Goal: Task Accomplishment & Management: Manage account settings

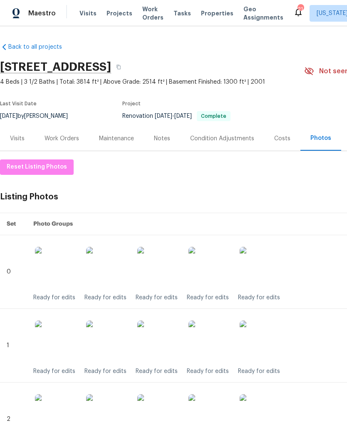
click at [63, 132] on div "Work Orders" at bounding box center [62, 138] width 55 height 25
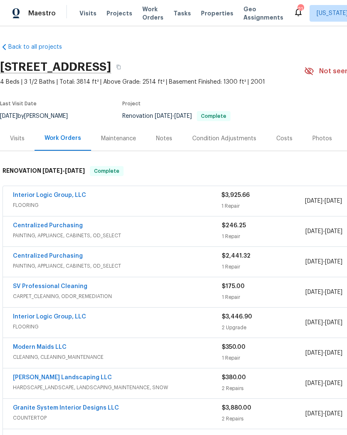
click at [69, 197] on link "Interior Logic Group, LLC" at bounding box center [49, 195] width 73 height 6
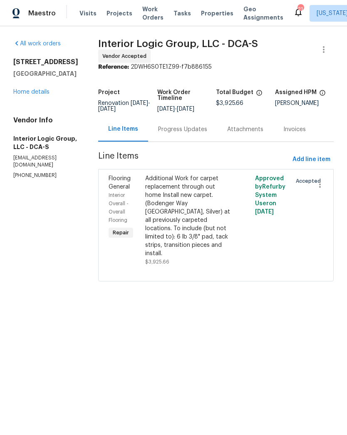
click at [198, 134] on div "Progress Updates" at bounding box center [182, 129] width 49 height 8
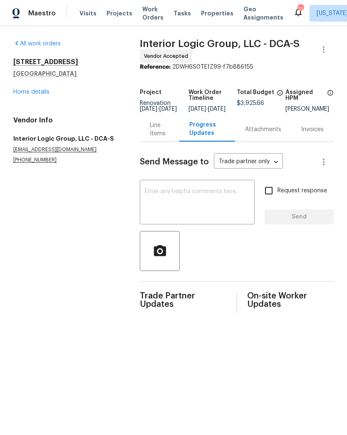
click at [213, 210] on textarea at bounding box center [197, 203] width 105 height 29
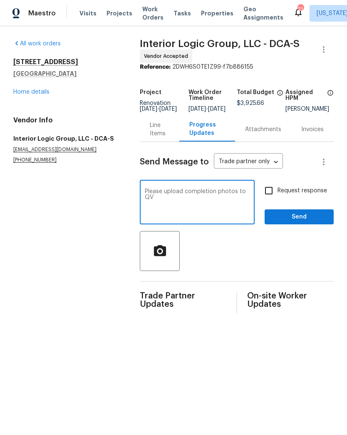
type textarea "Please upload completion photos to QV"
click at [272, 199] on input "Request response" at bounding box center [268, 190] width 17 height 17
checkbox input "true"
click at [205, 207] on textarea "Please upload completion photos to QV" at bounding box center [197, 203] width 105 height 29
type textarea "Please upload completion photos to QC"
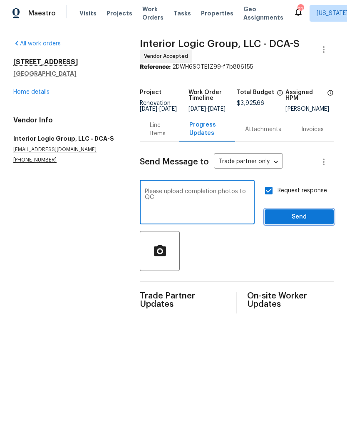
click at [291, 222] on span "Send" at bounding box center [300, 217] width 56 height 10
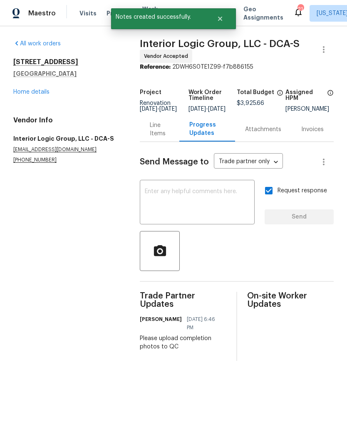
click at [36, 94] on link "Home details" at bounding box center [31, 92] width 36 height 6
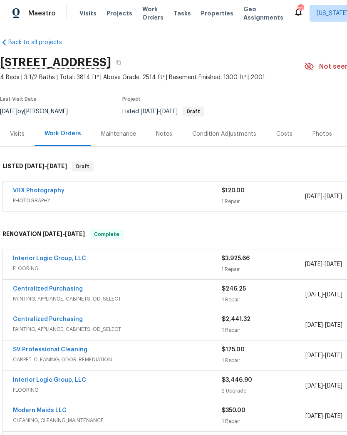
scroll to position [4, 0]
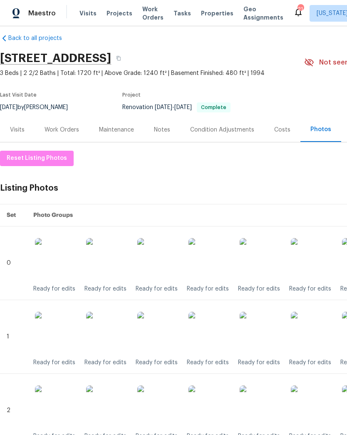
scroll to position [9, 0]
click at [70, 131] on div "Work Orders" at bounding box center [62, 130] width 35 height 8
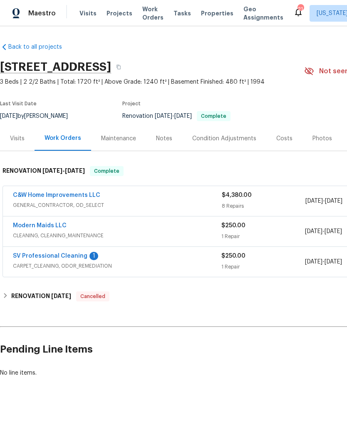
click at [64, 254] on link "SV Professional Cleaning" at bounding box center [50, 256] width 75 height 6
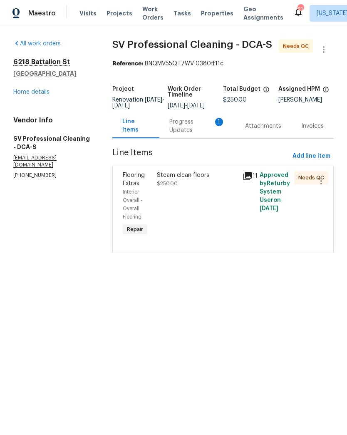
click at [190, 209] on div "Steam clean floors $250.00" at bounding box center [198, 205] width 86 height 72
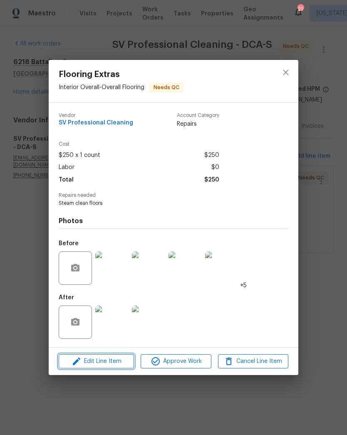
click at [115, 363] on span "Edit Line Item" at bounding box center [96, 362] width 70 height 10
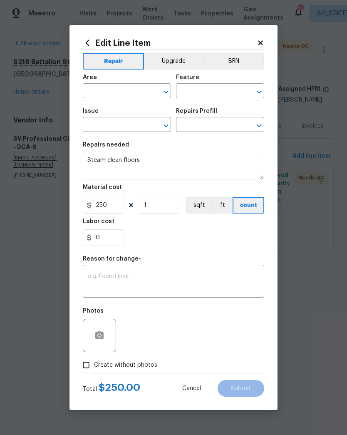
type input "Interior Overall"
type input "Overall Flooring"
type input "Flooring Extras"
type input "Steam Clean $250.00"
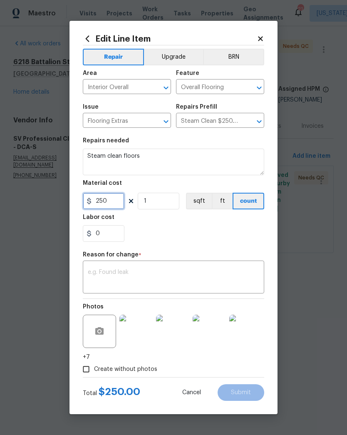
click at [107, 200] on input "250" at bounding box center [104, 201] width 42 height 17
type input "175"
click at [171, 274] on textarea at bounding box center [174, 278] width 172 height 17
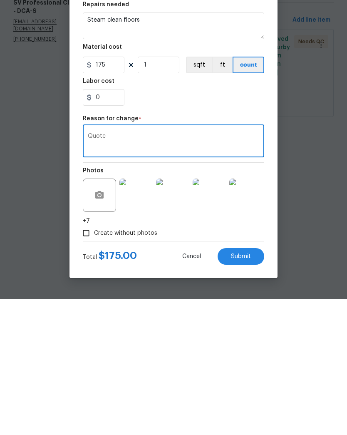
type textarea "Quote"
click at [246, 390] on span "Submit" at bounding box center [241, 393] width 20 height 6
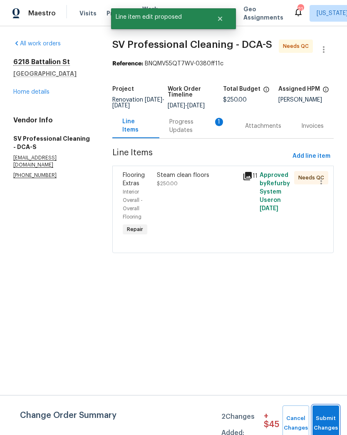
click at [327, 422] on span "Submit Changes" at bounding box center [326, 423] width 18 height 19
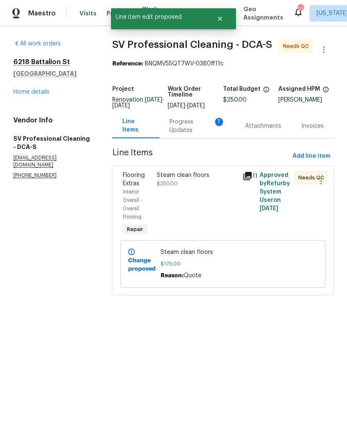
click at [180, 138] on div "Progress Updates 1" at bounding box center [198, 126] width 76 height 25
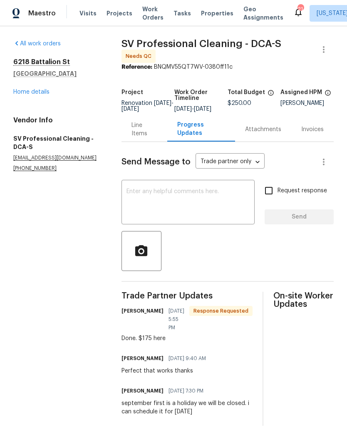
click at [132, 130] on div "Line Items" at bounding box center [145, 129] width 26 height 17
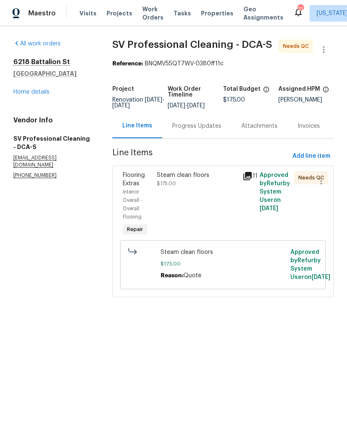
click at [40, 89] on link "Home details" at bounding box center [31, 92] width 36 height 6
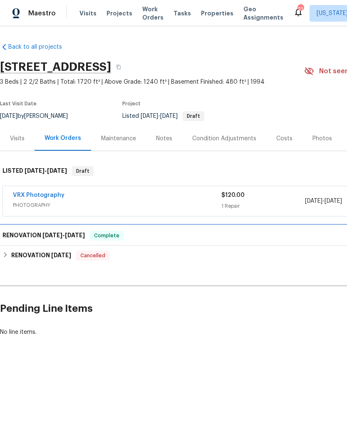
click at [101, 233] on span "Complete" at bounding box center [107, 236] width 32 height 8
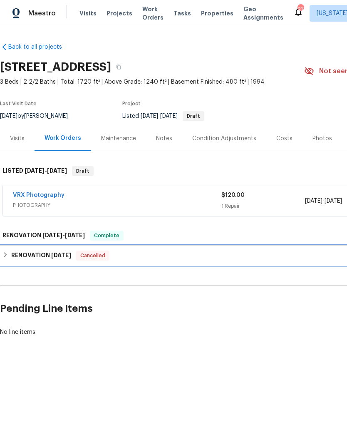
click at [67, 257] on span "10/1/24" at bounding box center [61, 255] width 20 height 6
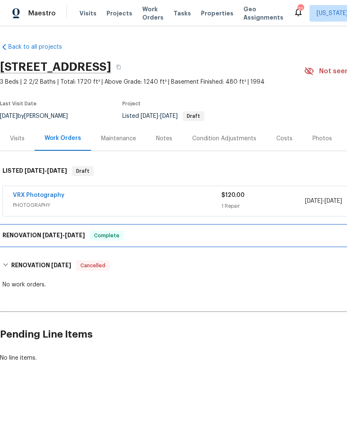
click at [146, 234] on div "RENOVATION 8/28/25 - 9/1/25 Complete" at bounding box center [235, 236] width 466 height 10
click at [99, 231] on div "Complete" at bounding box center [107, 236] width 34 height 10
click at [54, 237] on span "8/28/25" at bounding box center [52, 235] width 20 height 6
click at [56, 234] on span "8/28/25" at bounding box center [52, 235] width 20 height 6
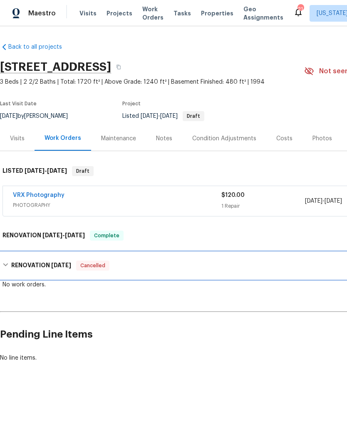
click at [11, 260] on div "RENOVATION 10/1/24 Cancelled" at bounding box center [235, 265] width 471 height 27
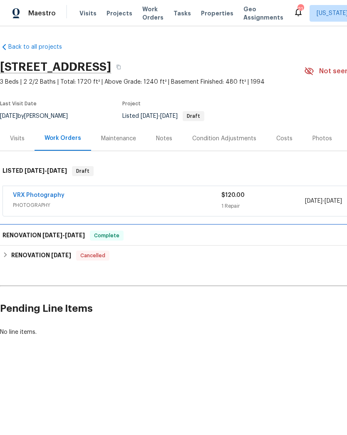
click at [12, 231] on h6 "RENOVATION 8/28/25 - 9/1/25" at bounding box center [43, 236] width 82 height 10
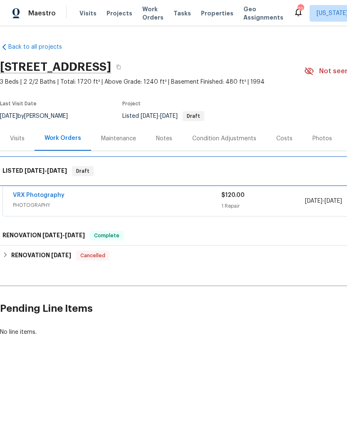
click at [18, 159] on div "LISTED 9/4/25 - 9/5/25 Draft" at bounding box center [235, 171] width 471 height 27
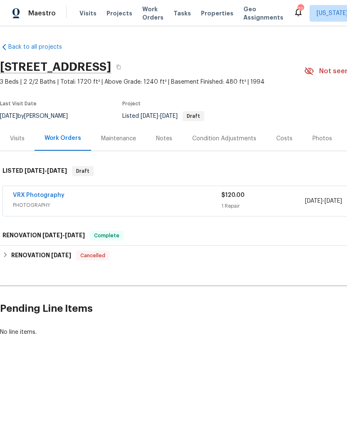
click at [115, 137] on div "Maintenance" at bounding box center [118, 139] width 35 height 8
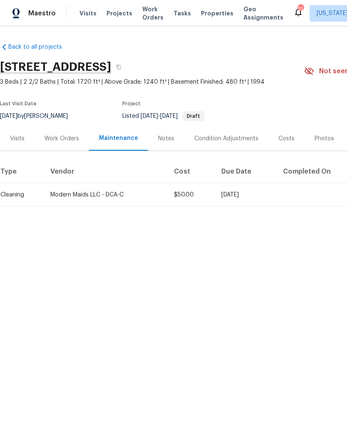
click at [66, 137] on div "Work Orders" at bounding box center [62, 139] width 35 height 8
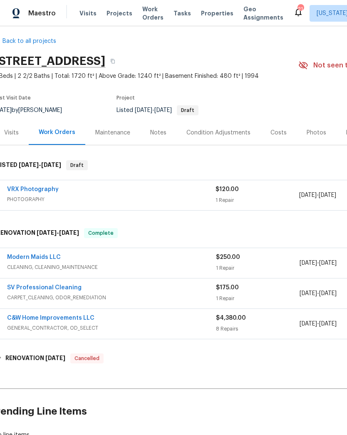
scroll to position [5, 5]
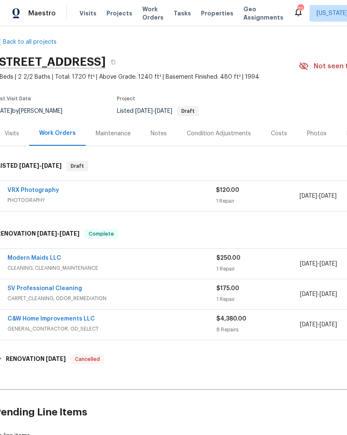
click at [174, 292] on div "SV Professional Cleaning" at bounding box center [111, 290] width 209 height 10
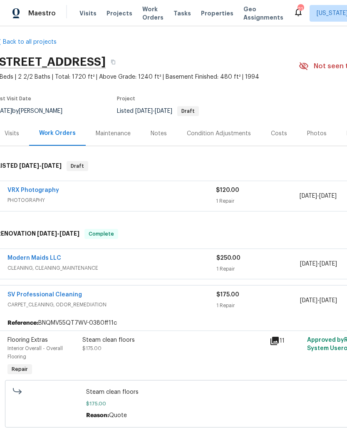
click at [206, 365] on div "Steam clean floors $175.00" at bounding box center [173, 357] width 187 height 47
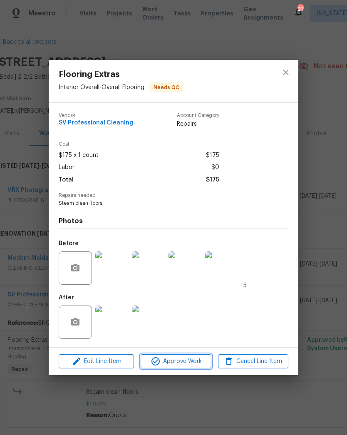
click at [183, 365] on span "Approve Work" at bounding box center [175, 362] width 65 height 10
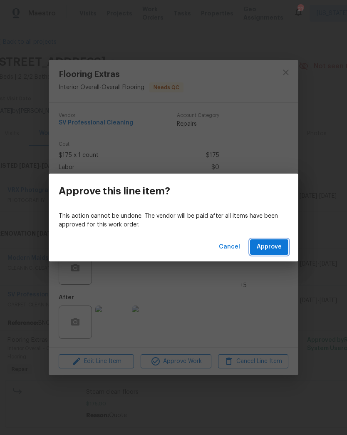
click at [267, 246] on span "Approve" at bounding box center [269, 247] width 25 height 10
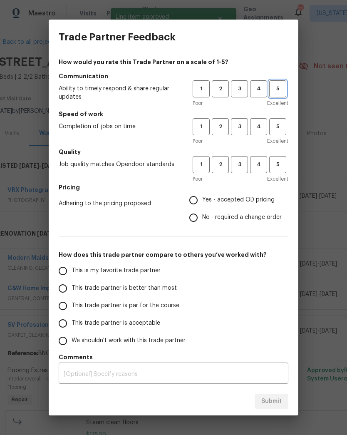
click at [282, 87] on span "5" at bounding box center [277, 89] width 15 height 10
click at [276, 126] on span "5" at bounding box center [277, 127] width 15 height 10
click at [281, 162] on span "5" at bounding box center [277, 165] width 15 height 10
click at [197, 199] on input "Yes - accepted OD pricing" at bounding box center [193, 200] width 17 height 17
radio input "true"
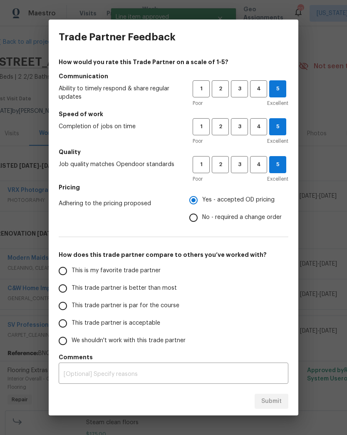
click at [62, 272] on input "This is my favorite trade partner" at bounding box center [62, 270] width 17 height 17
click at [272, 400] on span "Submit" at bounding box center [272, 402] width 20 height 10
radio input "true"
radio input "false"
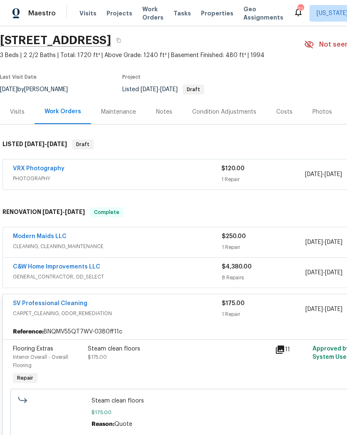
scroll to position [27, 0]
click at [186, 249] on span "CLEANING, CLEANING_MAINTENANCE" at bounding box center [117, 246] width 209 height 8
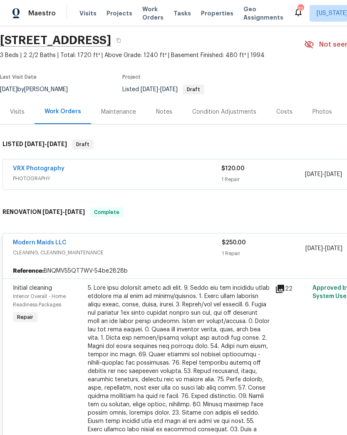
click at [178, 318] on div at bounding box center [179, 371] width 182 height 175
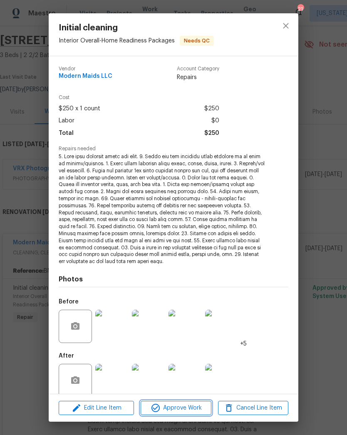
click at [180, 404] on span "Approve Work" at bounding box center [175, 408] width 65 height 10
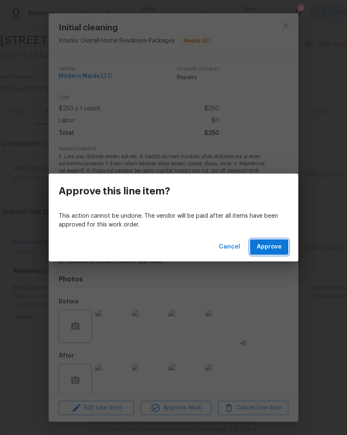
click at [270, 245] on span "Approve" at bounding box center [269, 247] width 25 height 10
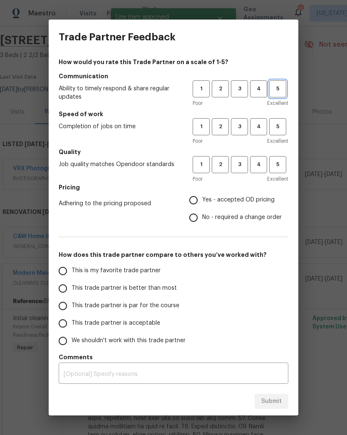
click at [276, 88] on span "5" at bounding box center [277, 89] width 15 height 10
click at [282, 123] on span "5" at bounding box center [277, 127] width 15 height 10
click at [277, 164] on span "5" at bounding box center [277, 165] width 15 height 10
click at [193, 203] on input "Yes - accepted OD pricing" at bounding box center [193, 200] width 17 height 17
radio input "true"
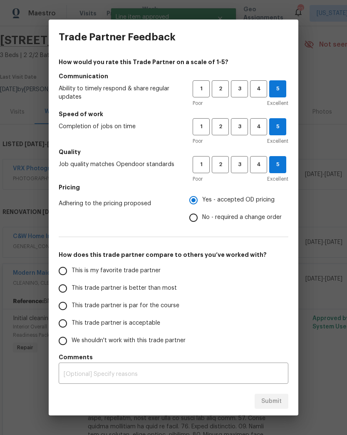
click at [62, 275] on input "This is my favorite trade partner" at bounding box center [62, 270] width 17 height 17
click at [268, 396] on button "Submit" at bounding box center [272, 401] width 34 height 15
radio input "true"
radio input "false"
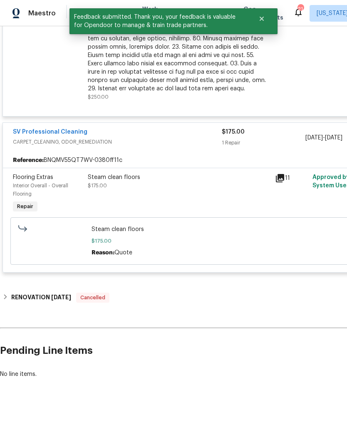
scroll to position [425, 0]
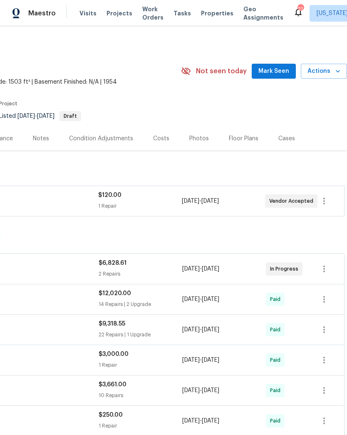
scroll to position [0, 123]
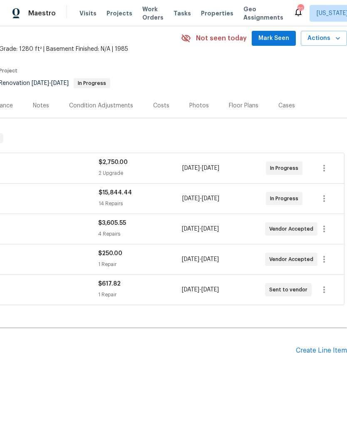
scroll to position [32, 123]
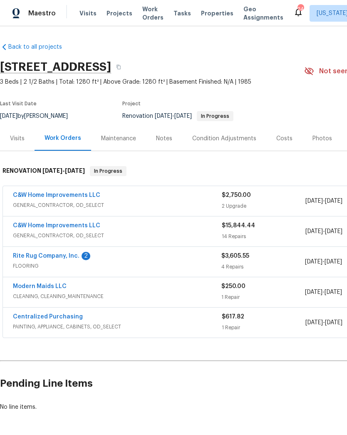
click at [66, 258] on link "Rite Rug Company, Inc." at bounding box center [46, 256] width 67 height 6
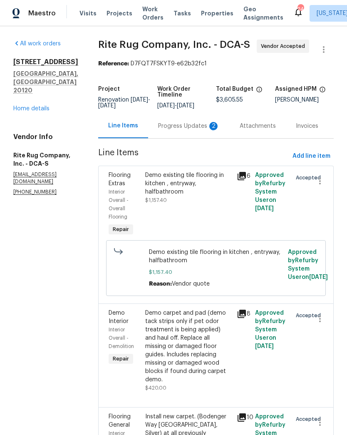
click at [183, 122] on div "Progress Updates 2" at bounding box center [189, 126] width 62 height 8
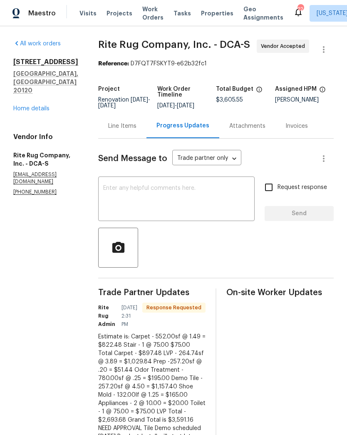
scroll to position [36, 0]
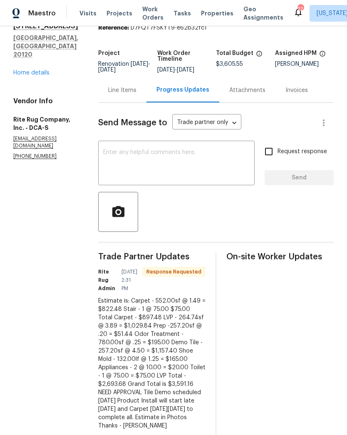
click at [117, 90] on div "Line Items" at bounding box center [122, 90] width 28 height 8
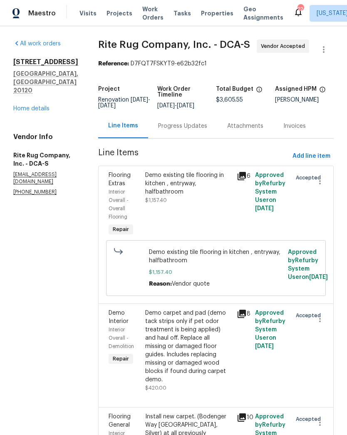
click at [167, 121] on div "Progress Updates" at bounding box center [182, 126] width 69 height 25
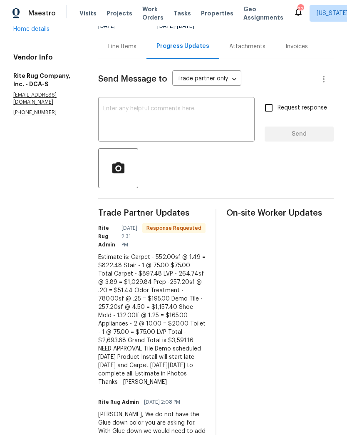
scroll to position [79, 0]
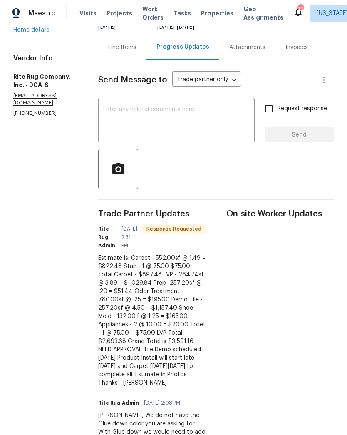
click at [112, 50] on div "Line Items" at bounding box center [122, 47] width 28 height 8
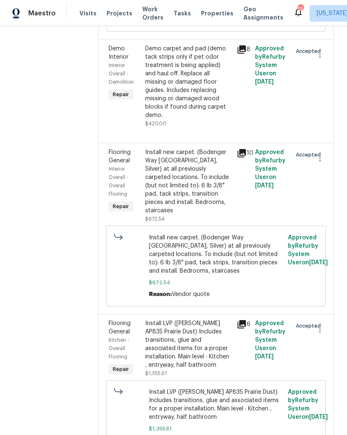
scroll to position [264, 0]
click at [192, 182] on div "Install new carpet. (Bodenger Way 945 Winter Ash, Silver) at all previously car…" at bounding box center [188, 182] width 87 height 67
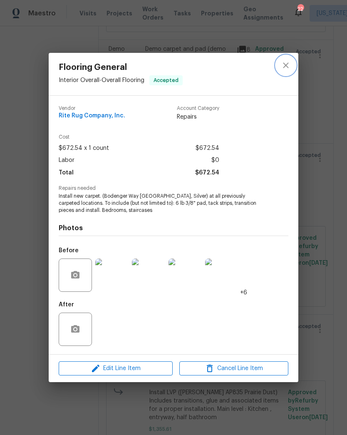
click at [287, 67] on icon "close" at bounding box center [286, 65] width 10 height 10
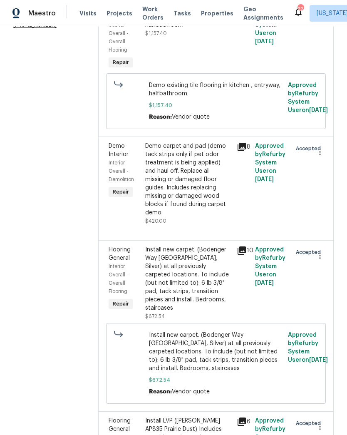
scroll to position [167, 0]
click at [195, 179] on div "Demo carpet and pad (demo tack strips only if pet odor treatment is being appli…" at bounding box center [188, 179] width 87 height 75
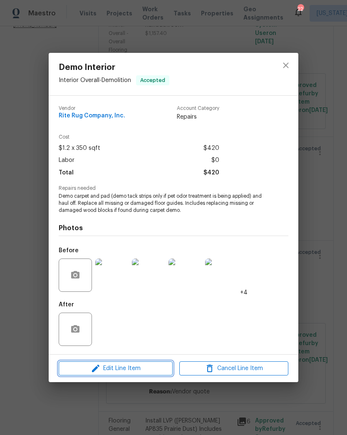
click at [149, 367] on span "Edit Line Item" at bounding box center [115, 369] width 109 height 10
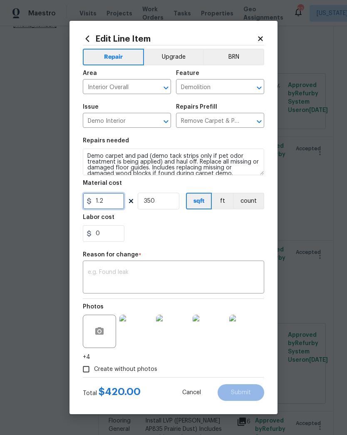
click at [107, 200] on input "1.2" at bounding box center [104, 201] width 42 height 17
type input "405.62"
click at [166, 200] on input "350" at bounding box center [159, 201] width 42 height 17
type input "1"
click at [119, 200] on input "405.62" at bounding box center [104, 201] width 42 height 17
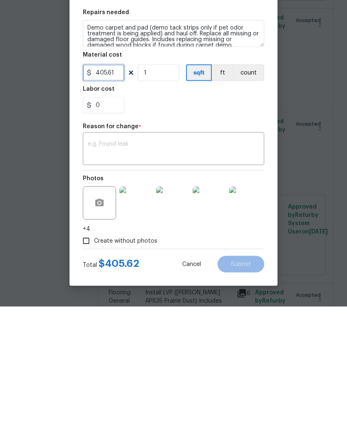
type input "405.61"
click at [182, 270] on textarea at bounding box center [174, 278] width 172 height 17
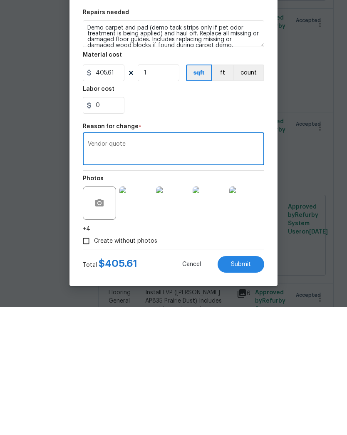
type textarea "Vendor quote"
click at [239, 385] on button "Submit" at bounding box center [241, 393] width 47 height 17
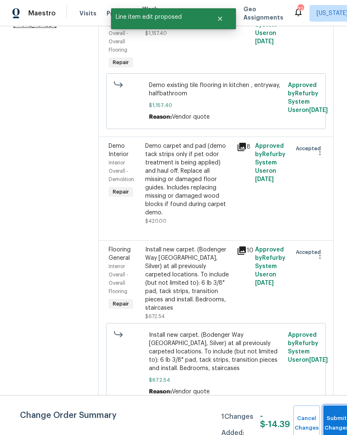
click at [336, 418] on button "Submit Changes" at bounding box center [337, 424] width 27 height 36
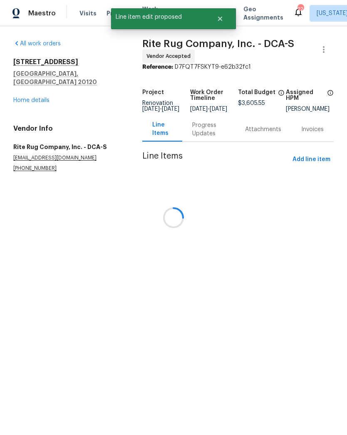
scroll to position [0, 0]
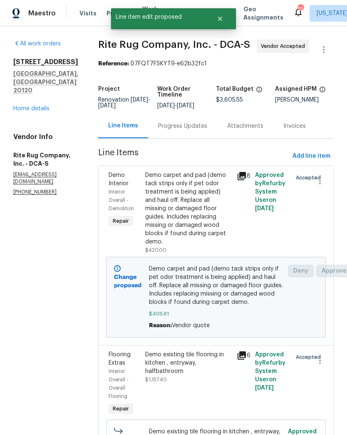
click at [177, 123] on div "Progress Updates" at bounding box center [182, 126] width 49 height 8
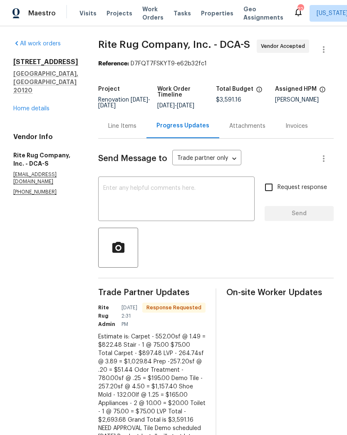
click at [212, 194] on textarea at bounding box center [176, 199] width 147 height 29
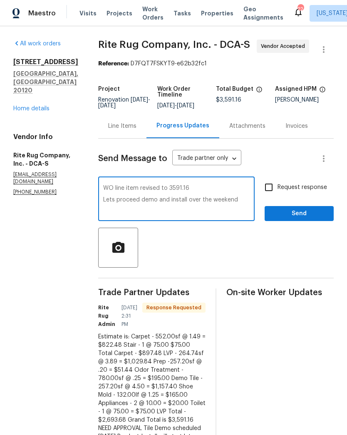
type textarea "WO line item revised to 3591.16 Lets proceed demo and install over the weekend"
click at [272, 187] on input "Request response" at bounding box center [268, 187] width 17 height 17
checkbox input "true"
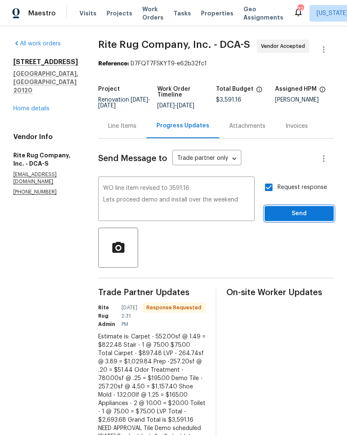
click at [295, 215] on span "Send" at bounding box center [300, 214] width 56 height 10
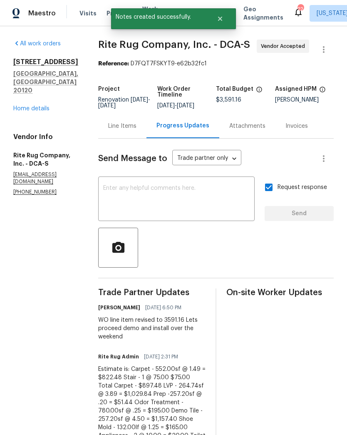
click at [39, 110] on link "Home details" at bounding box center [31, 109] width 36 height 6
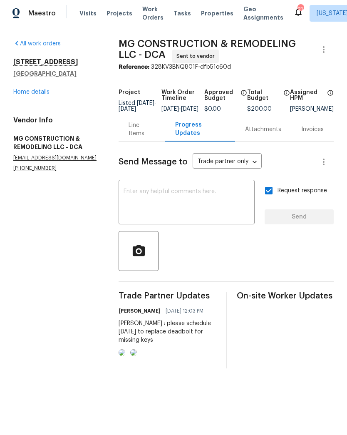
scroll to position [-45, 0]
click at [40, 93] on link "Home details" at bounding box center [31, 92] width 36 height 6
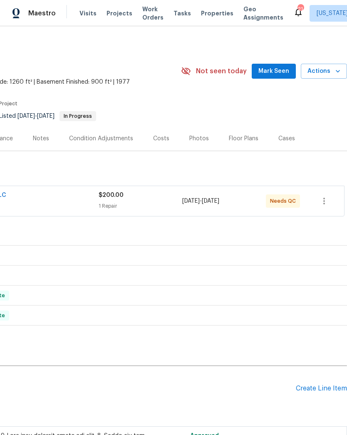
scroll to position [0, 123]
click at [167, 203] on div "1 Repair" at bounding box center [141, 206] width 84 height 8
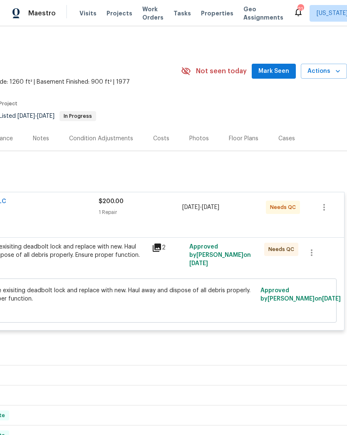
click at [112, 259] on div "Remove the exisiting deadbolt lock and replace with new. Haul away and dispose …" at bounding box center [56, 251] width 182 height 17
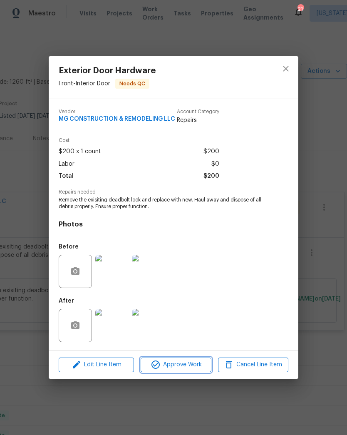
click at [186, 367] on span "Approve Work" at bounding box center [175, 365] width 65 height 10
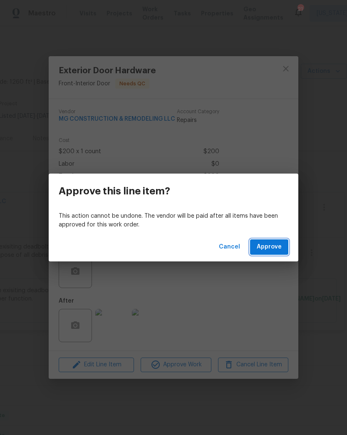
click at [272, 245] on span "Approve" at bounding box center [269, 247] width 25 height 10
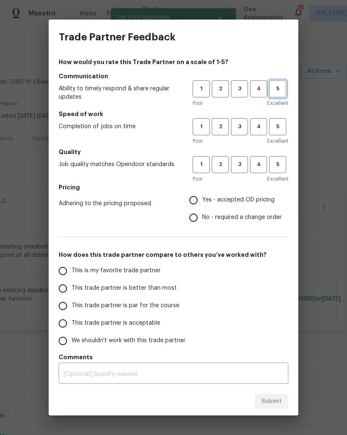
click at [282, 94] on button "5" at bounding box center [278, 88] width 17 height 17
click at [282, 127] on span "5" at bounding box center [277, 127] width 15 height 10
click at [283, 170] on button "5" at bounding box center [278, 164] width 17 height 17
click at [193, 203] on input "Yes - accepted OD pricing" at bounding box center [193, 200] width 17 height 17
radio input "true"
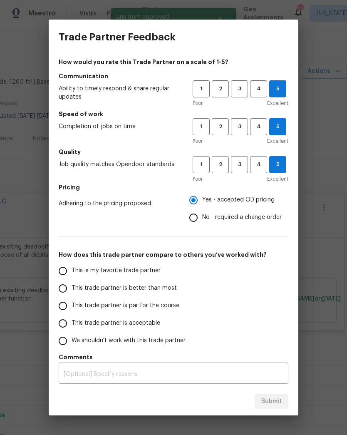
click at [66, 279] on input "This is my favorite trade partner" at bounding box center [62, 270] width 17 height 17
click at [271, 408] on button "Submit" at bounding box center [272, 401] width 34 height 15
radio input "true"
radio input "false"
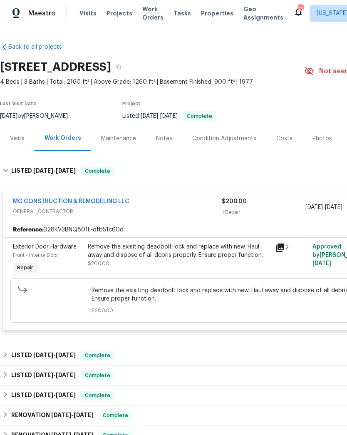
scroll to position [0, -1]
click at [115, 13] on span "Projects" at bounding box center [120, 13] width 26 height 8
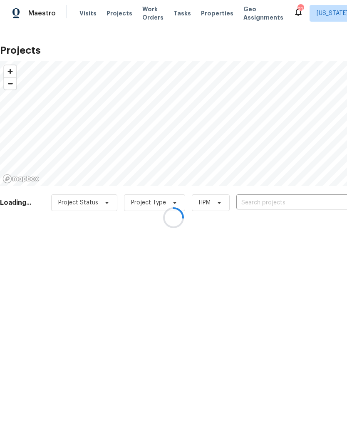
click at [267, 198] on div at bounding box center [173, 217] width 347 height 435
click at [270, 197] on div at bounding box center [173, 217] width 347 height 435
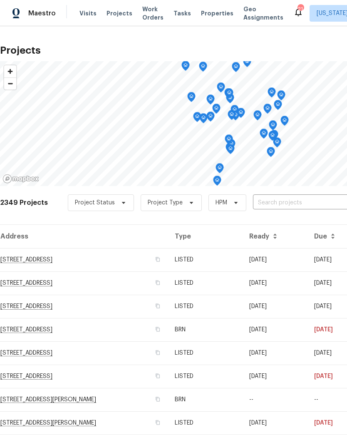
click at [281, 204] on input "text" at bounding box center [300, 203] width 95 height 13
type input "8245"
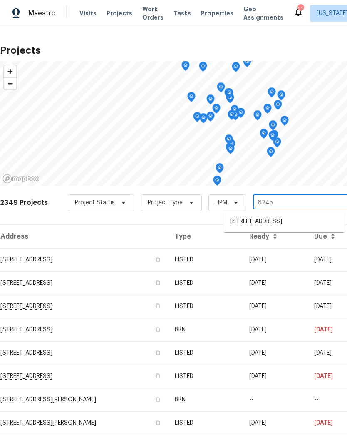
click at [271, 225] on li "[STREET_ADDRESS]" at bounding box center [284, 222] width 121 height 14
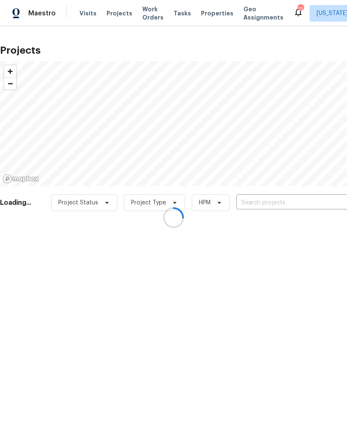
type input "[STREET_ADDRESS]"
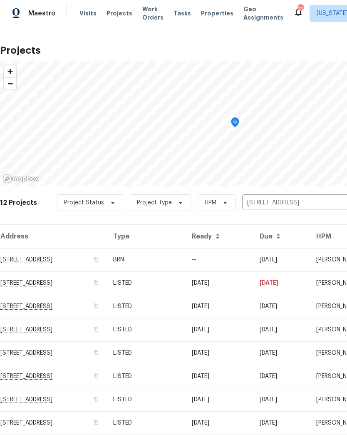
click at [107, 264] on td "[STREET_ADDRESS]" at bounding box center [53, 259] width 107 height 23
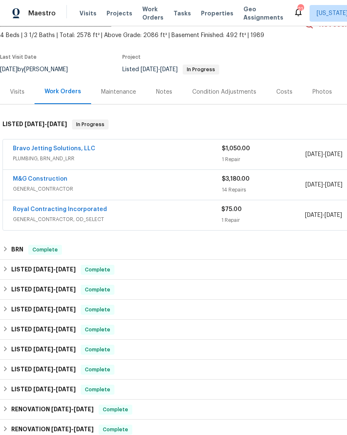
scroll to position [47, 0]
